Goal: Navigation & Orientation: Find specific page/section

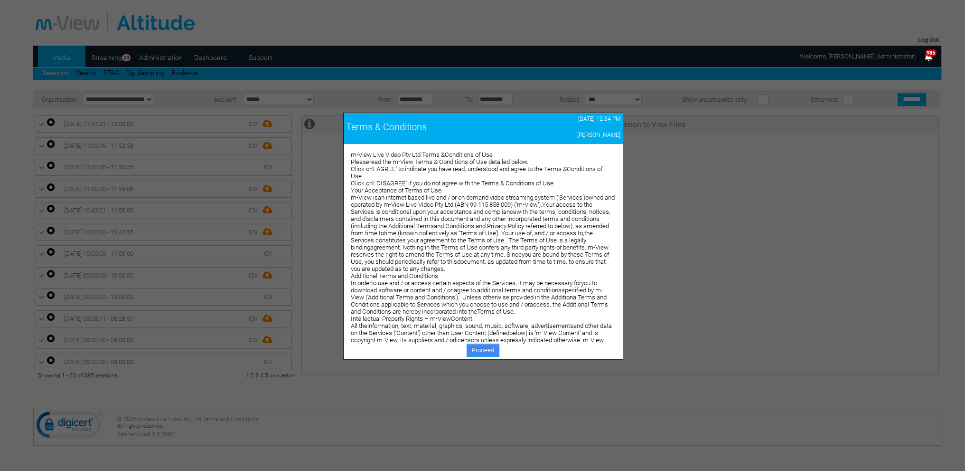
click at [482, 353] on link "Proceed" at bounding box center [483, 349] width 33 height 13
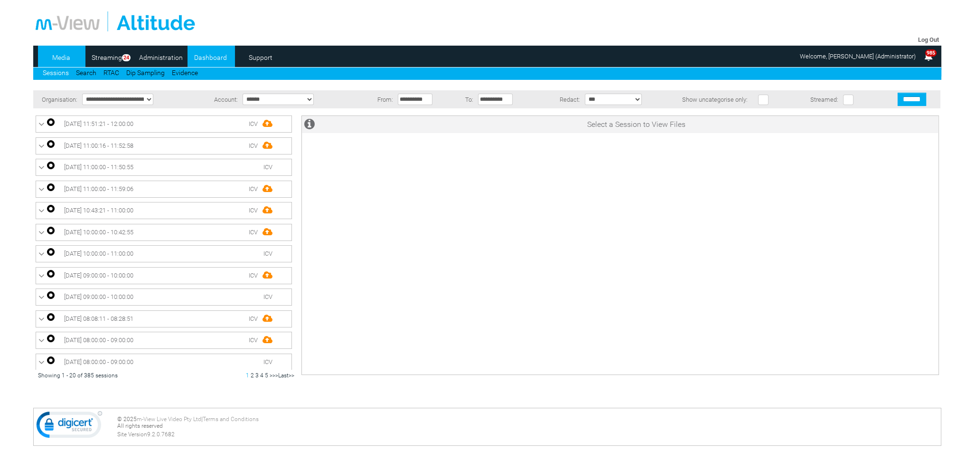
click at [214, 55] on link "Dashboard" at bounding box center [211, 57] width 46 height 14
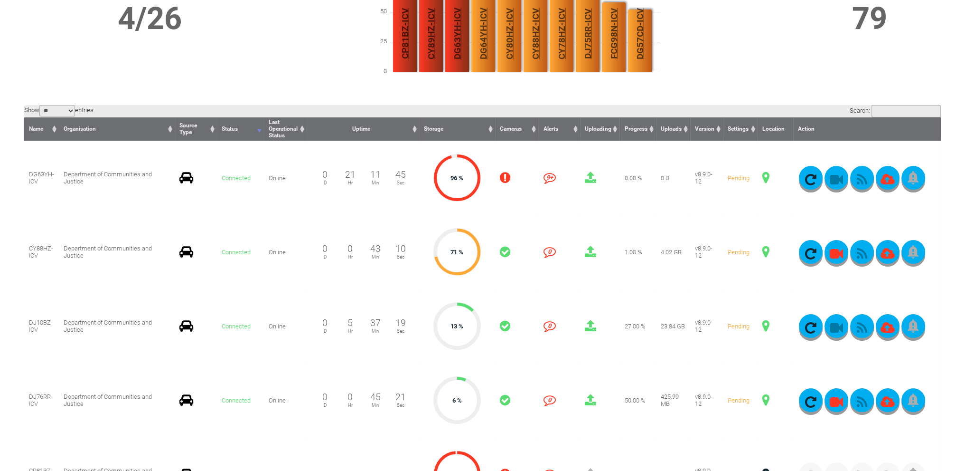
scroll to position [142, 0]
